Goal: Information Seeking & Learning: Learn about a topic

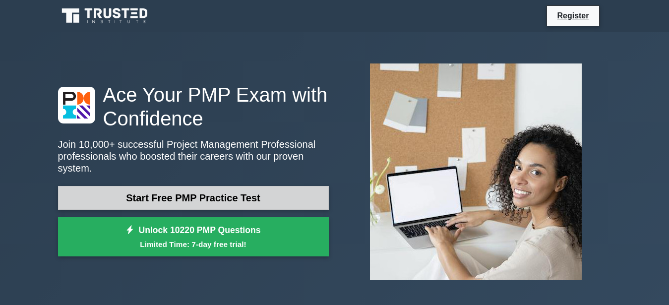
click at [217, 195] on link "Start Free PMP Practice Test" at bounding box center [193, 198] width 271 height 24
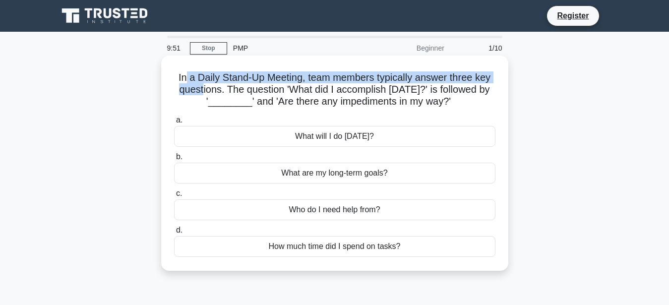
drag, startPoint x: 185, startPoint y: 80, endPoint x: 199, endPoint y: 90, distance: 17.1
click at [199, 90] on h5 "In a Daily Stand-Up Meeting, team members typically answer three key questions.…" at bounding box center [334, 89] width 323 height 37
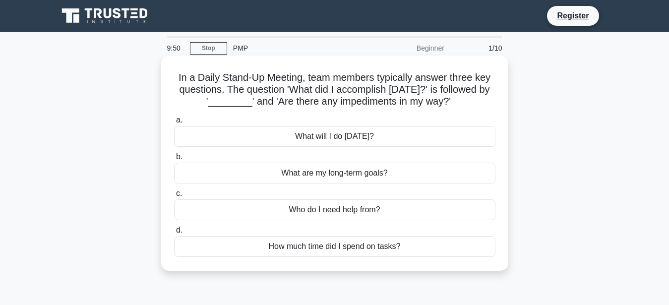
click at [211, 90] on h5 "In a Daily Stand-Up Meeting, team members typically answer three key questions.…" at bounding box center [334, 89] width 323 height 37
click at [360, 249] on div "How much time did I spend on tasks?" at bounding box center [334, 246] width 321 height 21
click at [174, 233] on input "d. How much time did I spend on tasks?" at bounding box center [174, 230] width 0 height 6
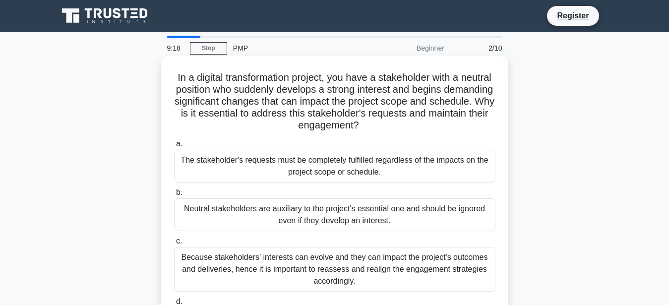
click at [330, 164] on div "The stakeholder's requests must be completely fulfilled regardless of the impac…" at bounding box center [334, 166] width 321 height 33
click at [174, 147] on input "a. The stakeholder's requests must be completely fulfilled regardless of the im…" at bounding box center [174, 144] width 0 height 6
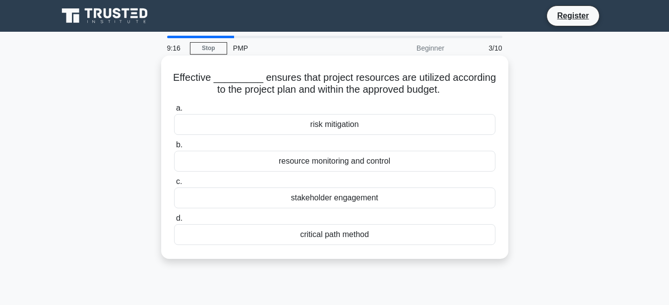
click at [322, 163] on div "resource monitoring and control" at bounding box center [334, 161] width 321 height 21
click at [174, 148] on input "b. resource monitoring and control" at bounding box center [174, 145] width 0 height 6
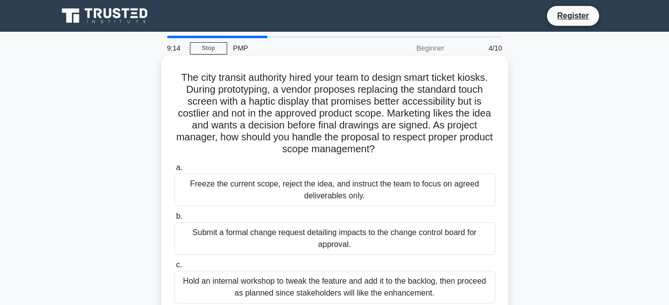
click at [335, 237] on div "Submit a formal change request detailing impacts to the change control board fo…" at bounding box center [334, 238] width 321 height 33
click at [174, 220] on input "b. Submit a formal change request detailing impacts to the change control board…" at bounding box center [174, 216] width 0 height 6
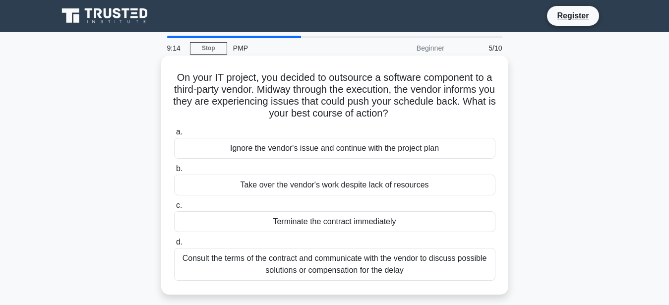
click at [343, 224] on div "Terminate the contract immediately" at bounding box center [334, 221] width 321 height 21
click at [174, 209] on input "c. Terminate the contract immediately" at bounding box center [174, 205] width 0 height 6
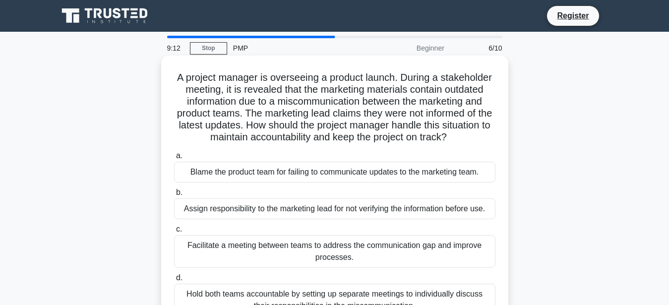
click at [340, 252] on div "Facilitate a meeting between teams to address the communication gap and improve…" at bounding box center [334, 251] width 321 height 33
click at [174, 232] on input "c. Facilitate a meeting between teams to address the communication gap and impr…" at bounding box center [174, 229] width 0 height 6
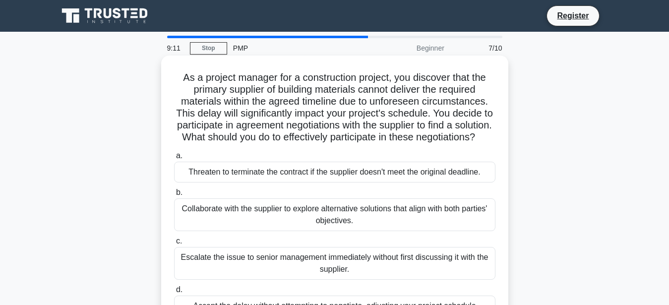
click at [363, 209] on div "Collaborate with the supplier to explore alternative solutions that align with …" at bounding box center [334, 214] width 321 height 33
click at [174, 196] on input "b. Collaborate with the supplier to explore alternative solutions that align wi…" at bounding box center [174, 192] width 0 height 6
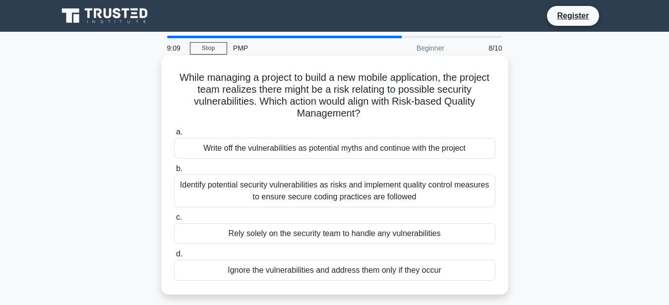
click at [376, 153] on div "Write off the vulnerabilities as potential myths and continue with the project" at bounding box center [334, 148] width 321 height 21
click at [174, 135] on input "a. Write off the vulnerabilities as potential myths and continue with the proje…" at bounding box center [174, 132] width 0 height 6
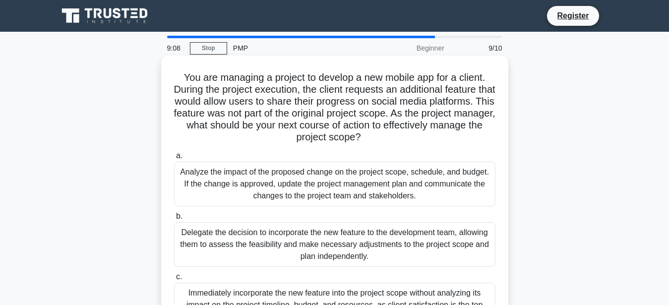
click at [357, 240] on div "Delegate the decision to incorporate the new feature to the development team, a…" at bounding box center [334, 244] width 321 height 45
click at [174, 220] on input "b. Delegate the decision to incorporate the new feature to the development team…" at bounding box center [174, 216] width 0 height 6
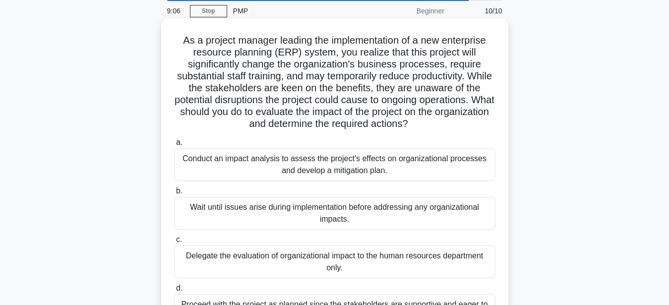
scroll to position [51, 0]
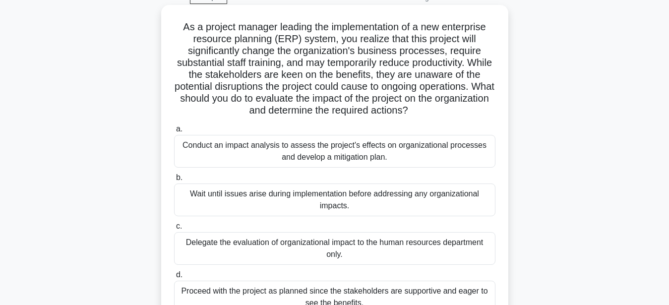
click at [346, 247] on div "Delegate the evaluation of organizational impact to the human resources departm…" at bounding box center [334, 248] width 321 height 33
click at [174, 229] on input "c. Delegate the evaluation of organizational impact to the human resources depa…" at bounding box center [174, 226] width 0 height 6
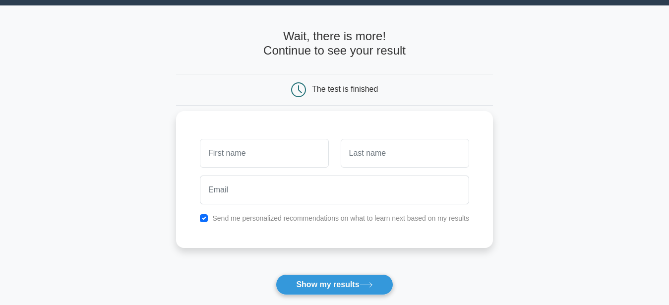
scroll to position [51, 0]
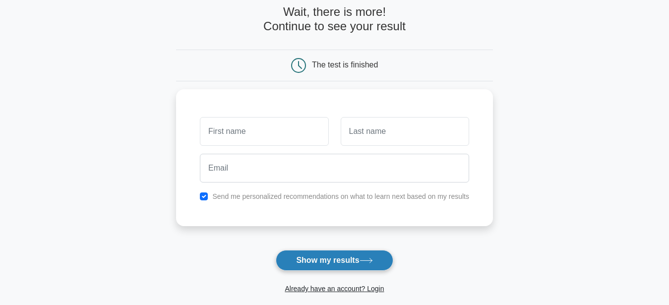
click at [359, 262] on button "Show my results" at bounding box center [334, 260] width 117 height 21
click at [362, 258] on button "Show my results" at bounding box center [334, 260] width 117 height 21
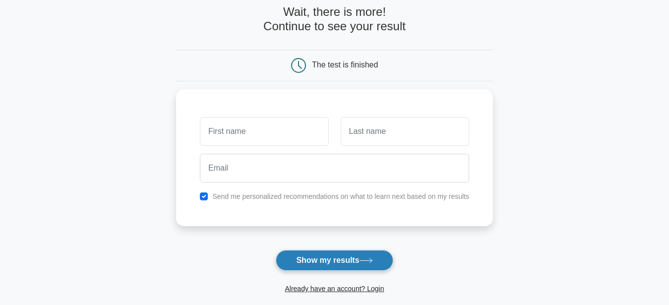
click at [362, 258] on button "Show my results" at bounding box center [334, 260] width 117 height 21
click at [558, 210] on main "Wait, there is more! Continue to see your result The test is finished and the" at bounding box center [334, 159] width 669 height 357
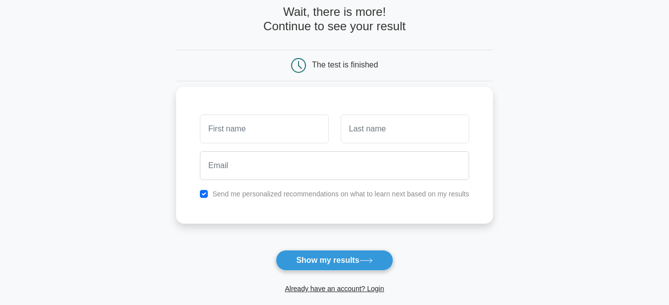
click at [244, 195] on label "Send me personalized recommendations on what to learn next based on my results" at bounding box center [340, 194] width 257 height 8
click at [208, 194] on input "checkbox" at bounding box center [204, 194] width 8 height 8
checkbox input "false"
click at [477, 118] on div "Send me personalized recommendations on what to learn next based on my results" at bounding box center [334, 155] width 317 height 137
